Goal: Contribute content

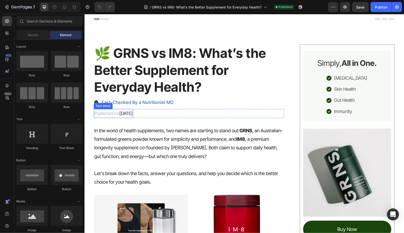
click at [125, 113] on span "[DATE]" at bounding box center [125, 113] width 13 height 5
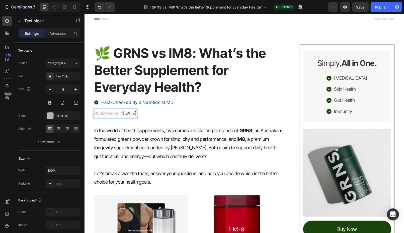
click at [124, 113] on span "[DATE]" at bounding box center [129, 113] width 13 height 5
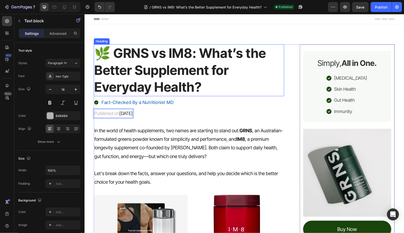
click at [183, 94] on h1 "🌿 GRNS vs IM8: What’s the Better Supplement for Everyday Health?" at bounding box center [189, 70] width 191 height 52
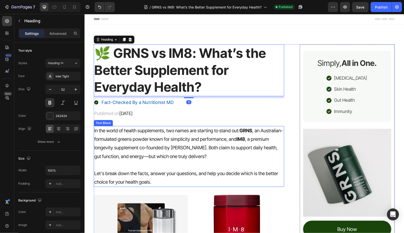
click at [199, 160] on p "In the world of health supplements, two names are starting to stand out: GRNS ,…" at bounding box center [189, 144] width 190 height 34
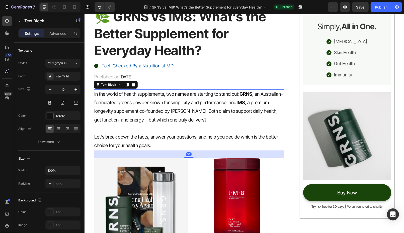
scroll to position [112, 0]
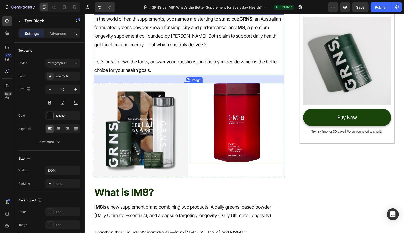
click at [161, 147] on img at bounding box center [141, 130] width 94 height 94
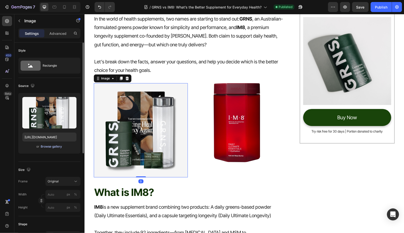
click at [52, 147] on div "Browse gallery" at bounding box center [51, 147] width 21 height 5
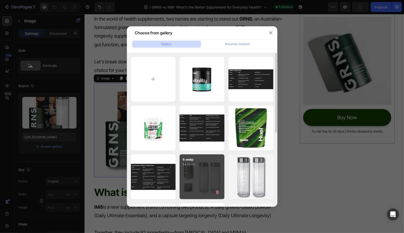
click at [195, 167] on div "9.webp 54.59 kb" at bounding box center [202, 177] width 45 height 45
type input "[URL][DOMAIN_NAME]"
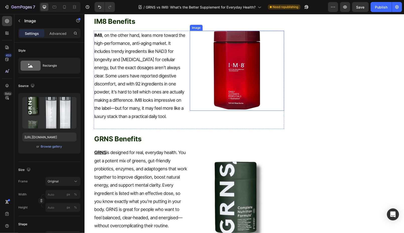
scroll to position [590, 0]
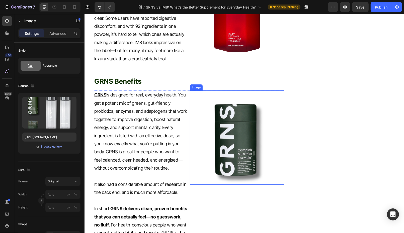
click at [225, 134] on img at bounding box center [237, 137] width 94 height 94
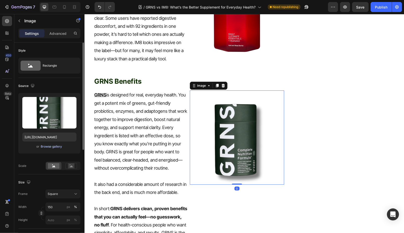
click at [52, 145] on div "Browse gallery" at bounding box center [51, 147] width 21 height 5
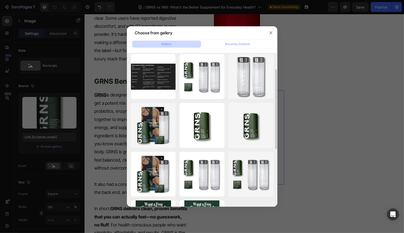
scroll to position [112, 0]
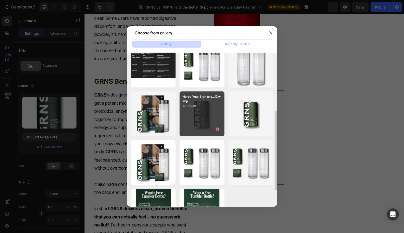
click at [210, 120] on div "Heres Your Sign to s...1).webp 128.23 kb" at bounding box center [202, 114] width 45 height 45
type input "[URL][DOMAIN_NAME]"
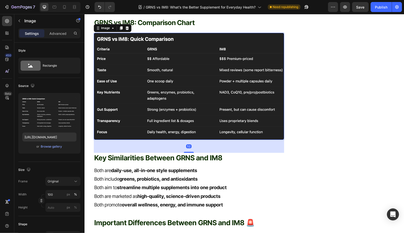
scroll to position [1379, 0]
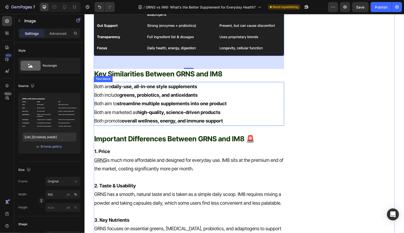
click at [196, 101] on strong "streamline multiple supplements into one product" at bounding box center [172, 104] width 110 height 6
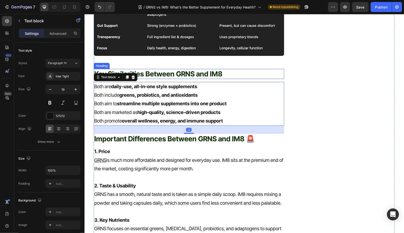
click at [219, 70] on span "Key Similarities Between GRNS and IM8" at bounding box center [158, 74] width 128 height 9
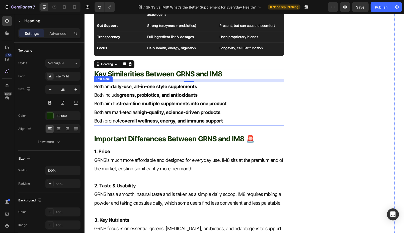
click at [238, 99] on p "Both aim to streamline multiple supplements into one product" at bounding box center [189, 103] width 190 height 9
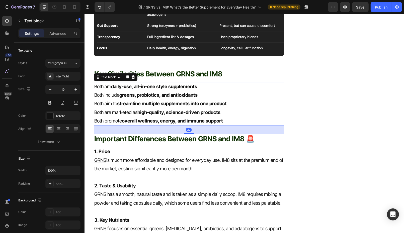
click at [238, 99] on p "Both aim to streamline multiple supplements into one product" at bounding box center [189, 103] width 190 height 9
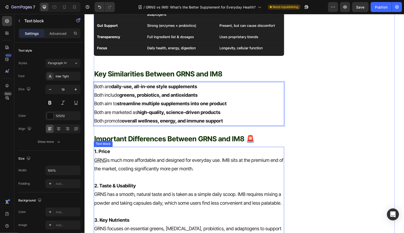
click at [221, 152] on p "1. Price GRNS is much more affordable and designed for everyday use. IM8 sits a…" at bounding box center [189, 160] width 190 height 26
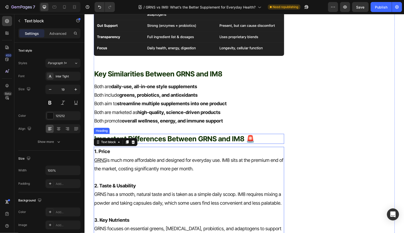
click at [233, 135] on span "Important Differences Between GRNS and IM8 🚨" at bounding box center [174, 139] width 161 height 9
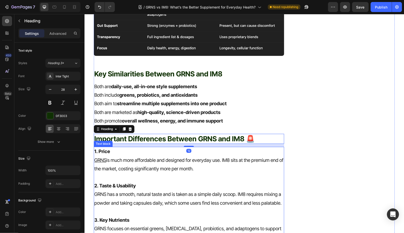
click at [238, 182] on p "2. Taste & Usability GRNS has a smooth, natural taste and is taken as a simple …" at bounding box center [189, 195] width 190 height 26
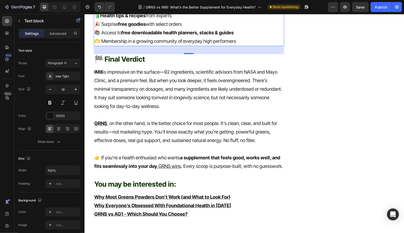
scroll to position [1775, 0]
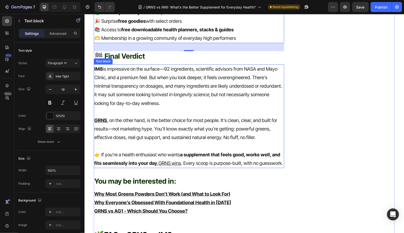
click at [148, 126] on p "GRNS , on the other hand, is the better choice for most people. It’s clean, cle…" at bounding box center [189, 129] width 190 height 26
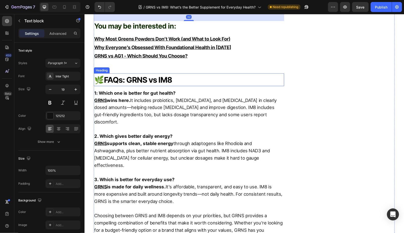
click at [230, 129] on p at bounding box center [189, 129] width 190 height 7
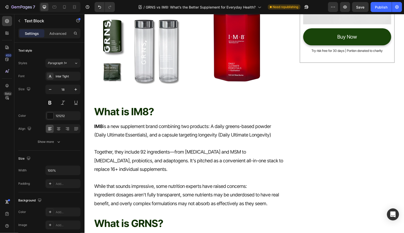
scroll to position [0, 0]
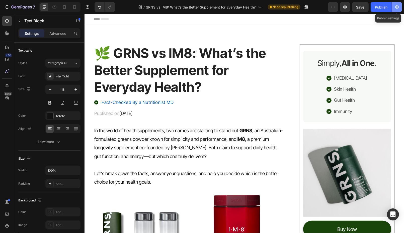
click at [396, 8] on icon "button" at bounding box center [397, 7] width 5 height 5
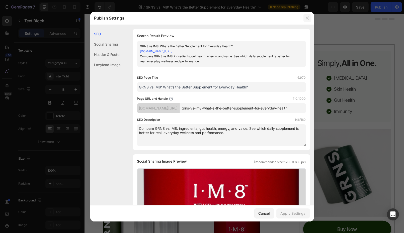
click at [305, 16] on button "button" at bounding box center [308, 18] width 8 height 8
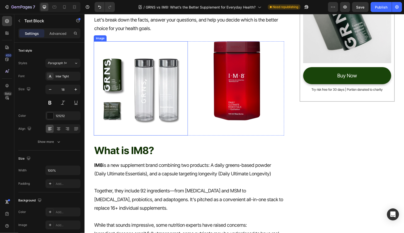
scroll to position [194, 0]
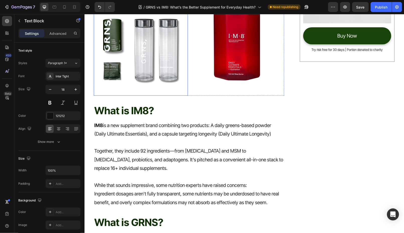
click at [236, 56] on img at bounding box center [237, 41] width 50 height 80
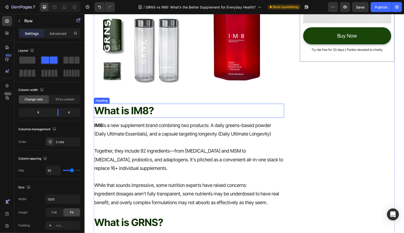
click at [174, 114] on h2 "What is IM8?" at bounding box center [189, 111] width 191 height 14
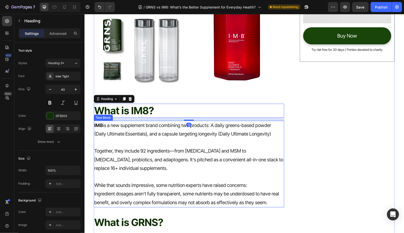
click at [185, 181] on p "While that sounds impressive, some nutrition experts have raised concerns:" at bounding box center [189, 185] width 190 height 9
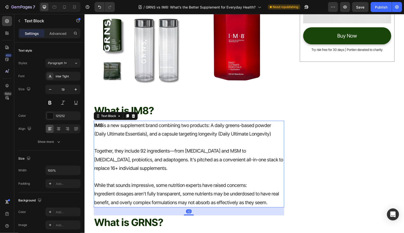
scroll to position [200, 0]
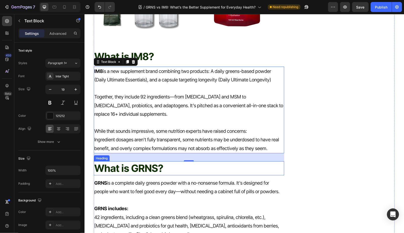
click at [233, 166] on h2 "What is GRNS?" at bounding box center [189, 168] width 191 height 14
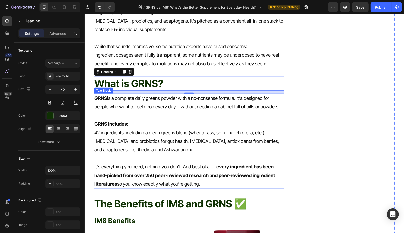
scroll to position [378, 0]
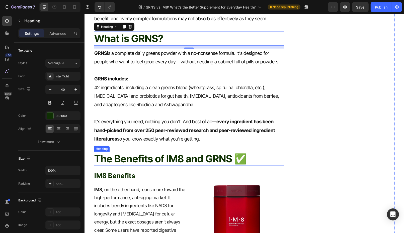
click at [237, 156] on h2 "The Benefits of IM8 and GRNS ✅" at bounding box center [189, 159] width 191 height 14
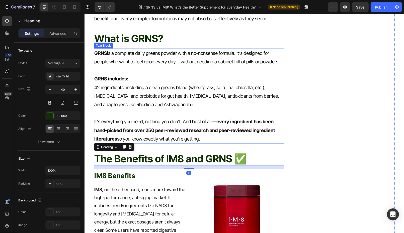
click at [249, 139] on p "It’s everything you need, nothing you don’t. And best of all— every ingredient …" at bounding box center [189, 130] width 190 height 26
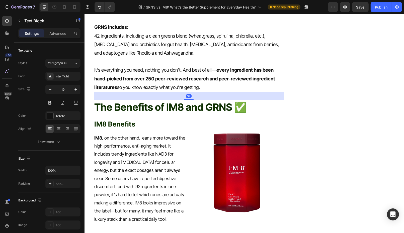
scroll to position [515, 0]
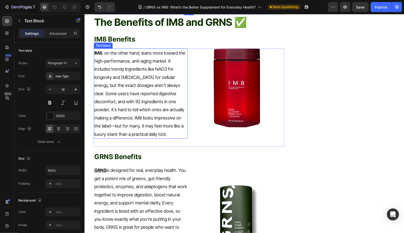
click at [178, 124] on p "IM8 , on the other hand, leans more toward the high-performance, anti-aging mar…" at bounding box center [140, 93] width 93 height 89
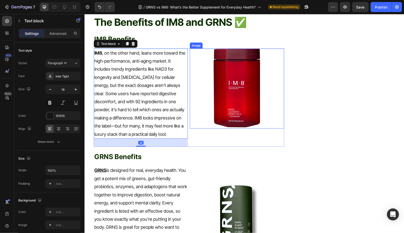
click at [198, 113] on div at bounding box center [237, 88] width 94 height 80
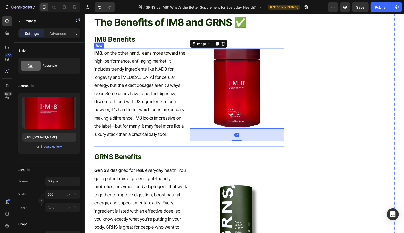
click at [187, 143] on div "IM8 , on the other hand, leans more toward the high-performance, anti-aging mar…" at bounding box center [141, 97] width 94 height 98
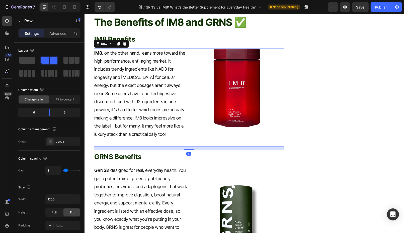
click at [205, 162] on h2 "GRNS Benefits" at bounding box center [189, 156] width 191 height 13
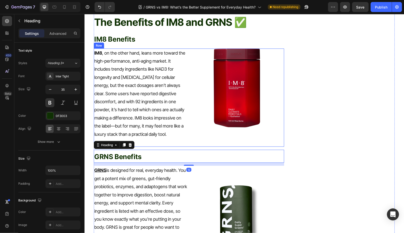
click at [185, 139] on div "IM8 , on the other hand, leans more toward the high-performance, anti-aging mar…" at bounding box center [141, 97] width 94 height 98
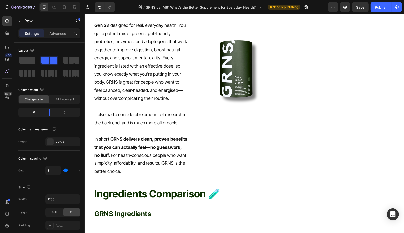
scroll to position [667, 0]
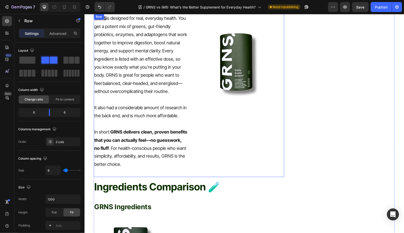
click at [238, 79] on img at bounding box center [237, 61] width 94 height 94
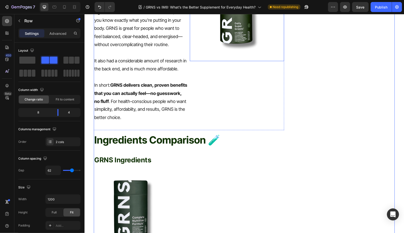
scroll to position [810, 0]
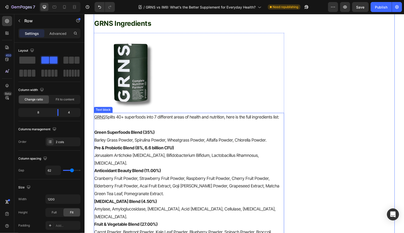
click at [186, 170] on p "Antioxidant Beauty Blend (11.00%)" at bounding box center [189, 171] width 190 height 8
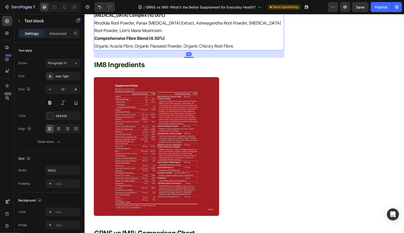
scroll to position [1120, 0]
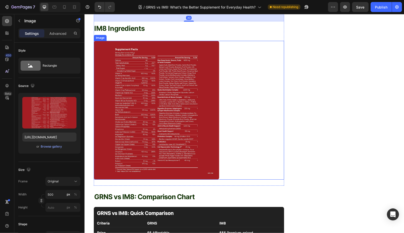
click at [190, 159] on img at bounding box center [157, 110] width 126 height 139
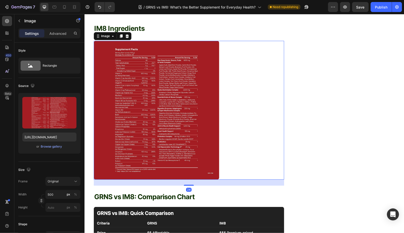
scroll to position [1253, 0]
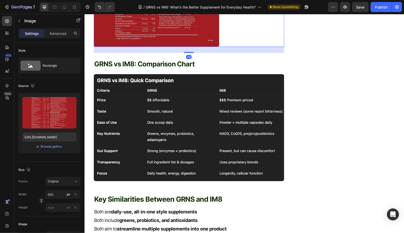
click at [195, 144] on img at bounding box center [189, 127] width 191 height 107
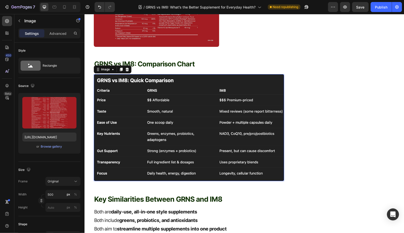
click at [195, 144] on img at bounding box center [189, 127] width 191 height 107
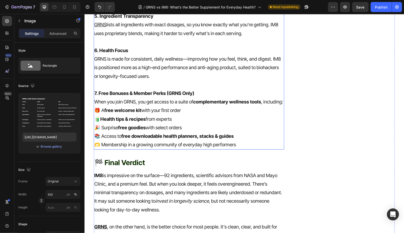
scroll to position [1614, 0]
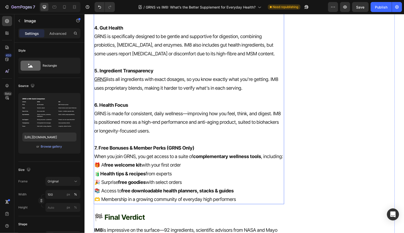
click at [230, 135] on p at bounding box center [189, 139] width 190 height 9
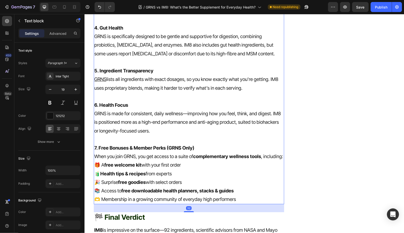
click at [230, 135] on p "Rich Text Editor. Editing area: main" at bounding box center [189, 139] width 190 height 9
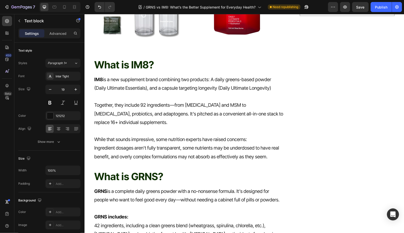
scroll to position [128, 0]
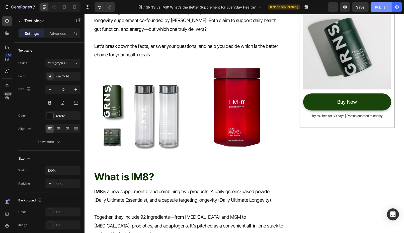
click at [381, 5] on div "Publish" at bounding box center [381, 7] width 13 height 5
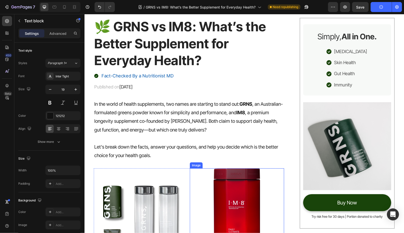
scroll to position [26, 0]
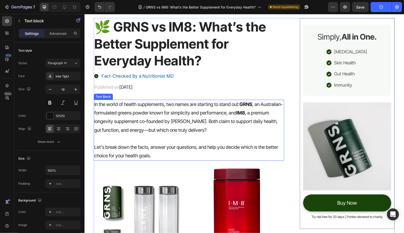
click at [148, 124] on p "In the world of health supplements, two names are starting to stand out: GRNS ,…" at bounding box center [189, 117] width 190 height 34
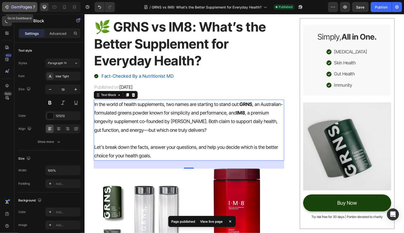
click at [20, 9] on icon "button" at bounding box center [21, 7] width 21 height 4
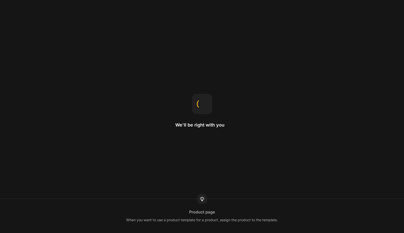
click at [185, 133] on div "We'll be right with you" at bounding box center [202, 116] width 54 height 45
drag, startPoint x: 176, startPoint y: 126, endPoint x: 238, endPoint y: 125, distance: 62.3
click at [238, 125] on div "We'll be right with you Replace home page After publishing the home template, s…" at bounding box center [202, 116] width 404 height 233
click at [268, 97] on div "We'll be right with you Reusable design Save your section to the library as a T…" at bounding box center [202, 116] width 404 height 233
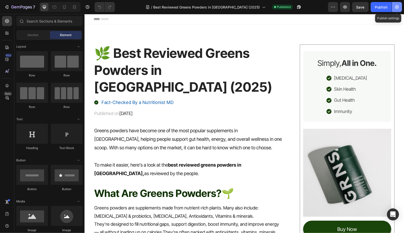
click at [399, 9] on icon "button" at bounding box center [397, 7] width 5 height 5
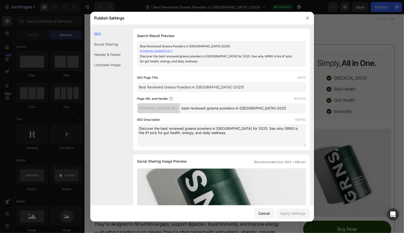
click at [217, 145] on textarea "Discover the best reviewed greens powders in Australia for 2025. See why GRNS i…" at bounding box center [221, 135] width 169 height 22
click at [308, 16] on button "button" at bounding box center [308, 18] width 8 height 8
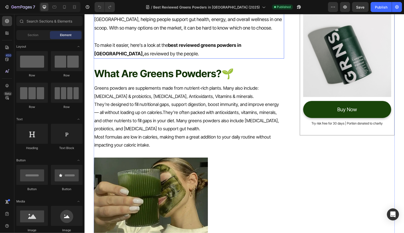
scroll to position [144, 0]
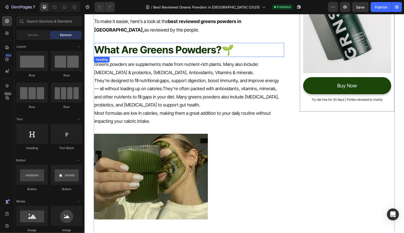
click at [223, 43] on span "What Are Greens Powders?🌱" at bounding box center [164, 49] width 140 height 12
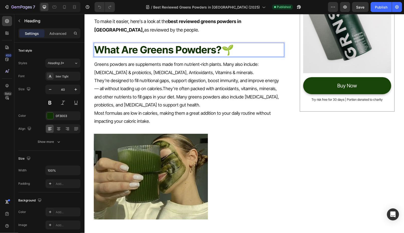
click at [223, 43] on span "What Are Greens Powders?🌱" at bounding box center [164, 49] width 140 height 12
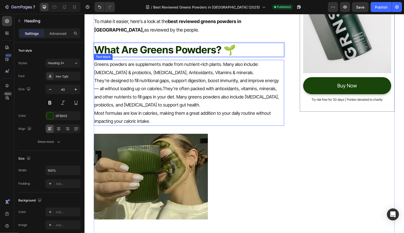
click at [237, 77] on p "They’re designed to fill nutritional gaps, support digestion, boost immunity, a…" at bounding box center [189, 93] width 190 height 33
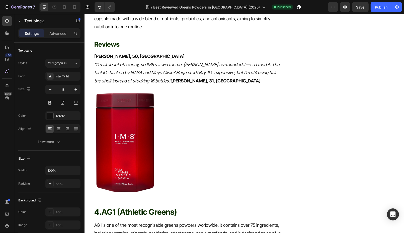
scroll to position [982, 0]
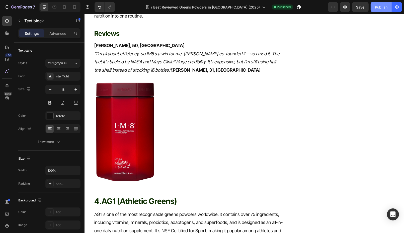
click at [387, 11] on button "Publish" at bounding box center [381, 7] width 21 height 10
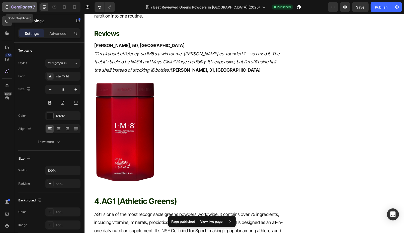
click at [19, 9] on icon "button" at bounding box center [21, 7] width 21 height 4
